Goal: Navigation & Orientation: Find specific page/section

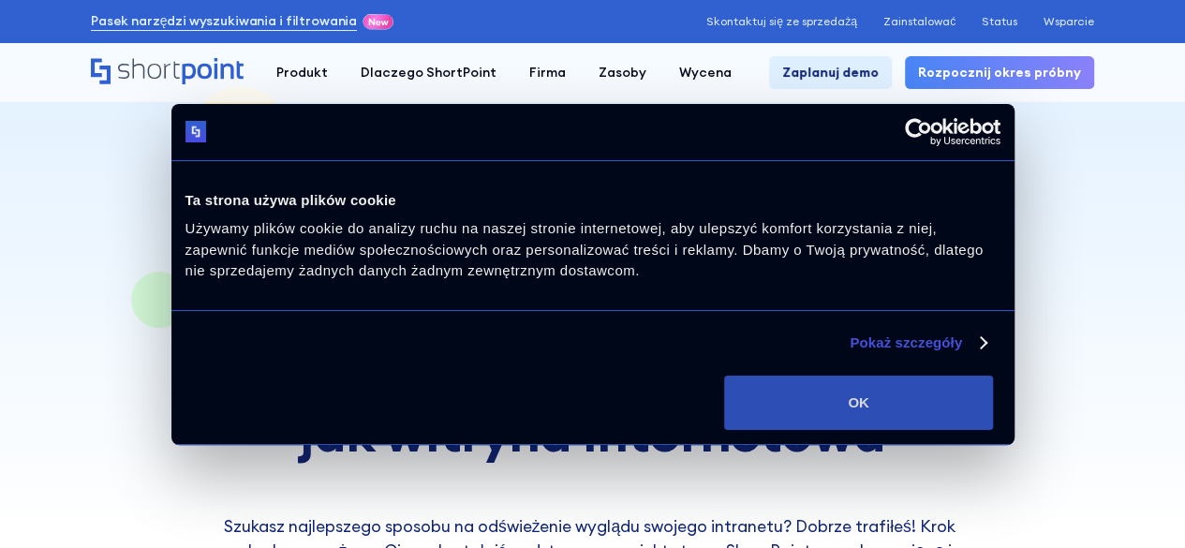
click at [993, 400] on button "OK" at bounding box center [858, 403] width 269 height 54
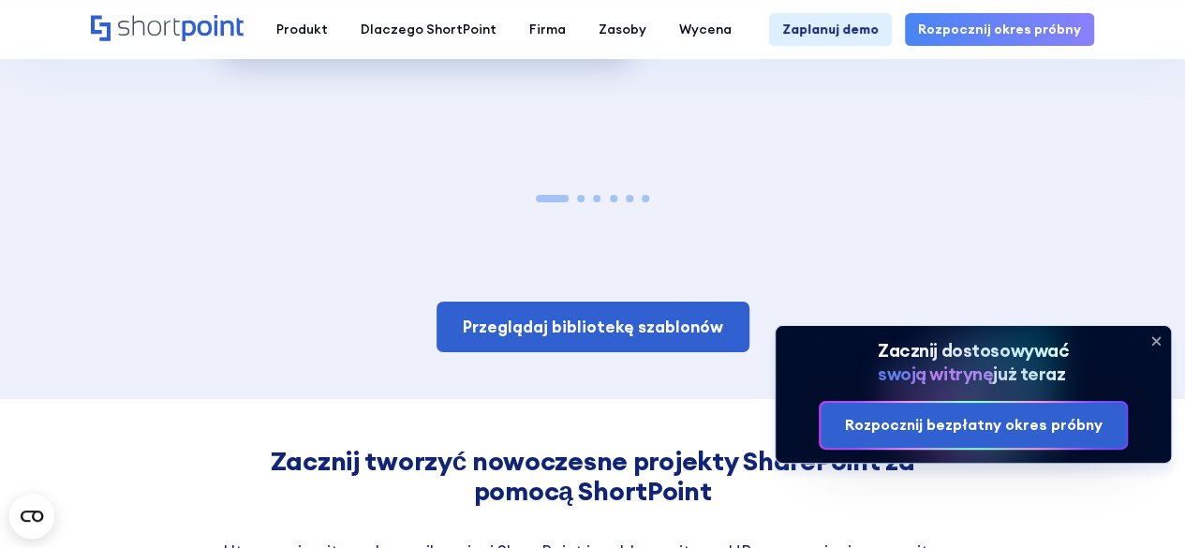
scroll to position [3271, 0]
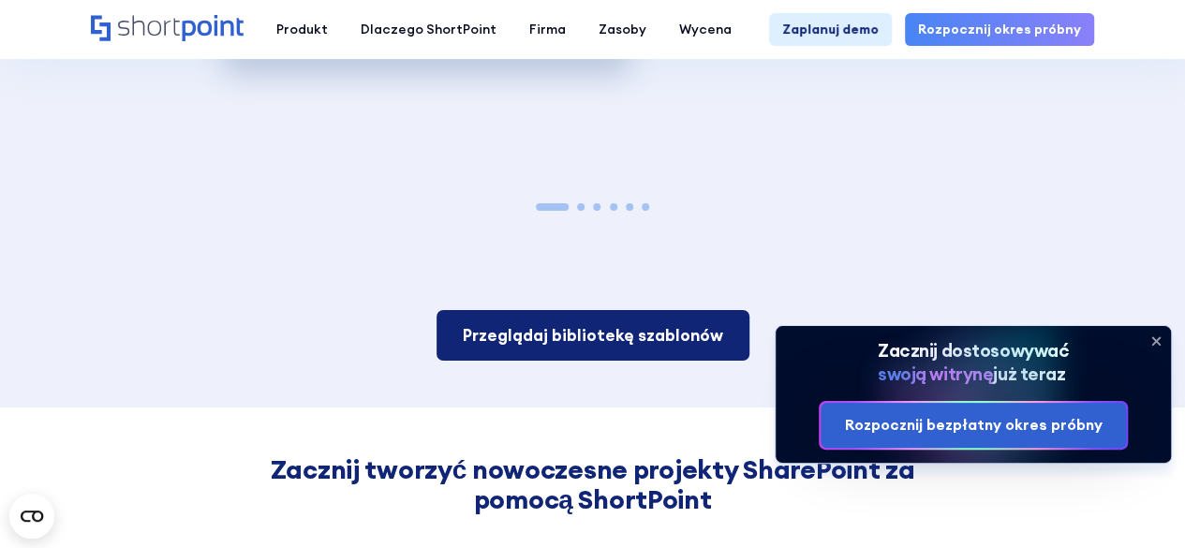
click at [700, 324] on font "Przeglądaj bibliotekę szablonów" at bounding box center [593, 335] width 260 height 22
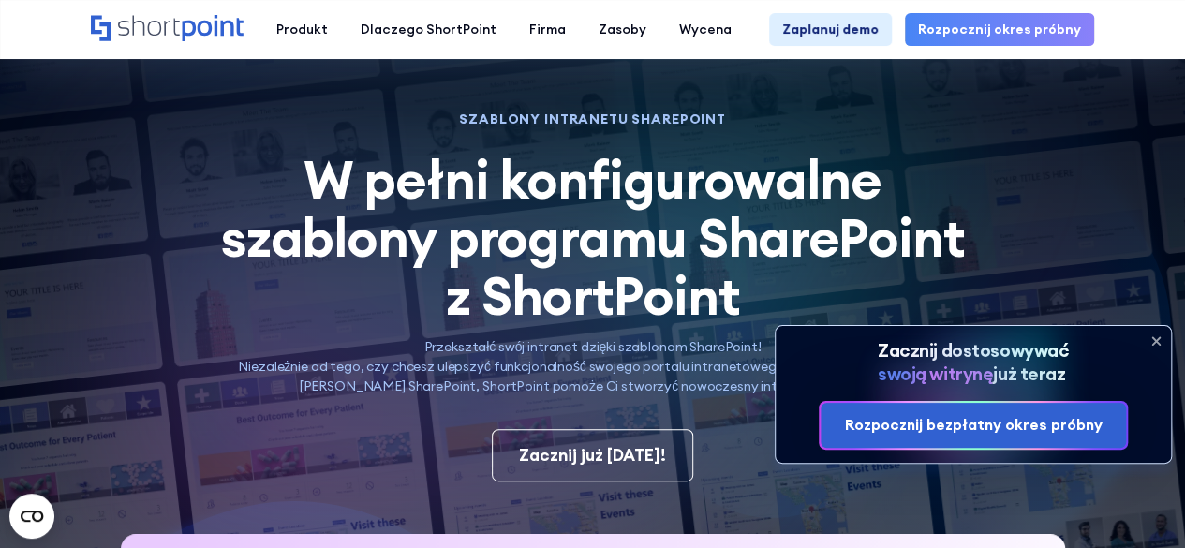
scroll to position [119, 0]
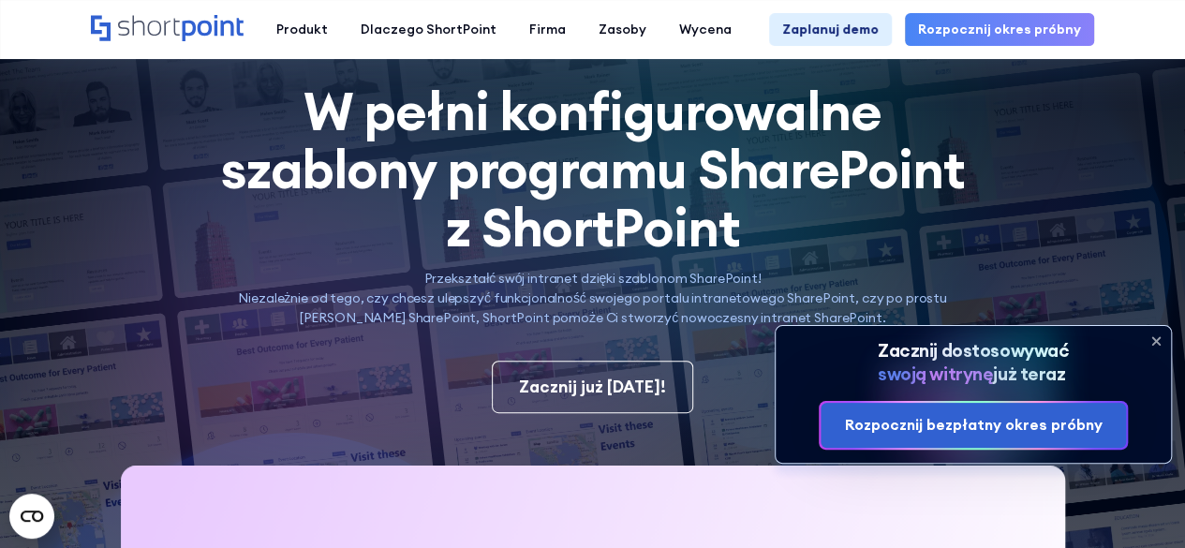
click at [1156, 342] on icon at bounding box center [1155, 340] width 7 height 7
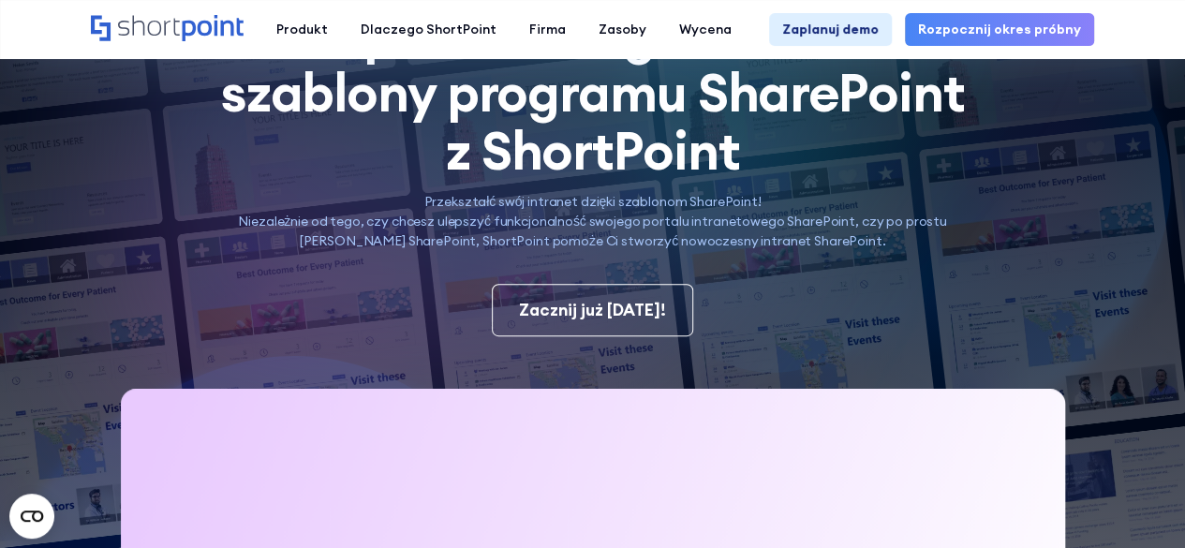
scroll to position [0, 0]
